Goal: Task Accomplishment & Management: Manage account settings

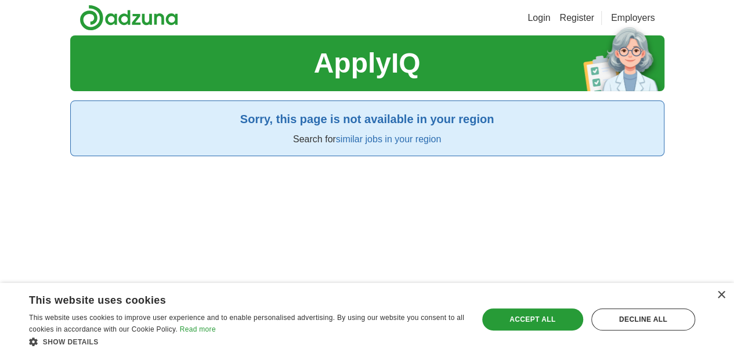
click at [550, 15] on link "Login" at bounding box center [539, 18] width 23 height 14
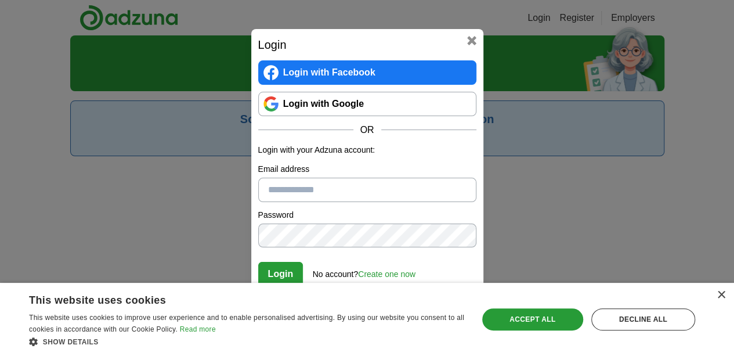
click at [433, 106] on link "Login with Google" at bounding box center [367, 104] width 218 height 24
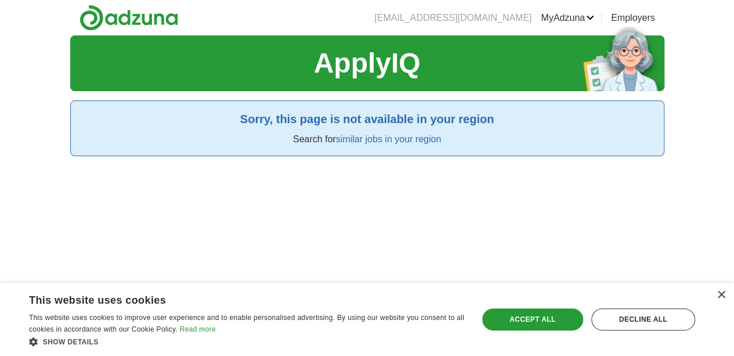
click at [0, 0] on link "Logout" at bounding box center [0, 0] width 0 height 0
